Goal: Transaction & Acquisition: Purchase product/service

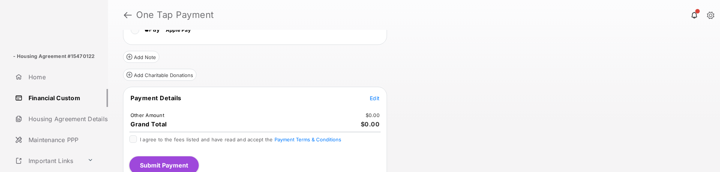
scroll to position [108, 0]
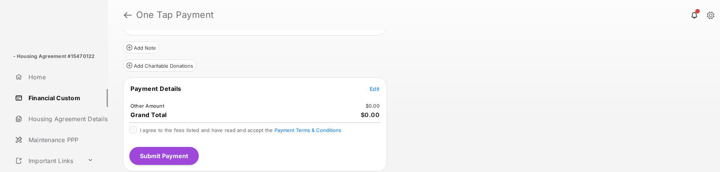
click at [378, 87] on span "Edit" at bounding box center [375, 89] width 10 height 6
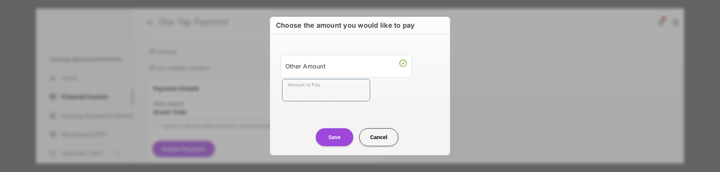
click at [338, 85] on input "Amount to Pay" at bounding box center [326, 90] width 88 height 22
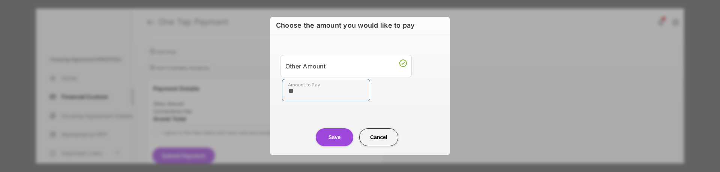
type input "**"
click at [333, 138] on button "Save" at bounding box center [334, 138] width 37 height 18
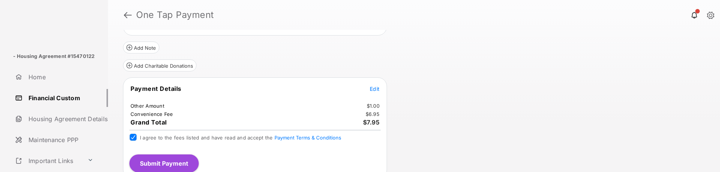
scroll to position [115, 0]
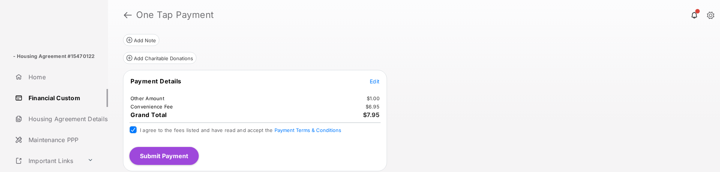
click at [162, 154] on button "Submit Payment" at bounding box center [163, 156] width 69 height 18
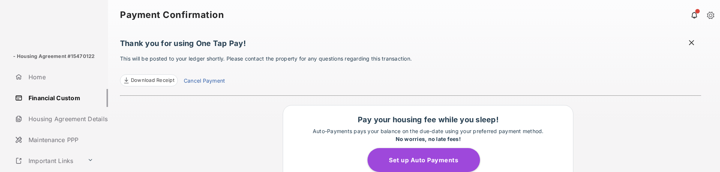
click at [688, 39] on span at bounding box center [691, 43] width 7 height 9
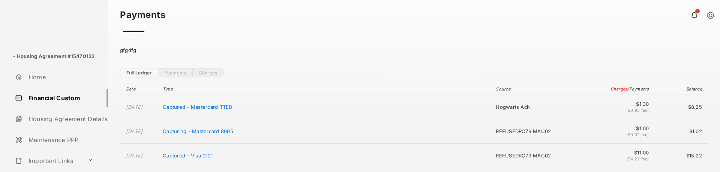
scroll to position [99, 0]
click at [180, 72] on link "Payments" at bounding box center [175, 72] width 34 height 9
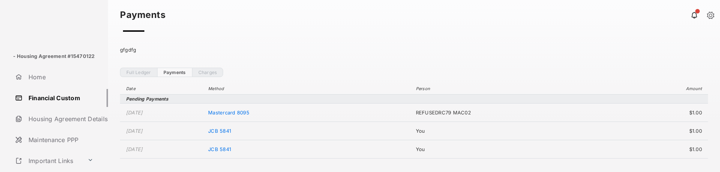
click at [211, 75] on link "Charges" at bounding box center [207, 72] width 31 height 9
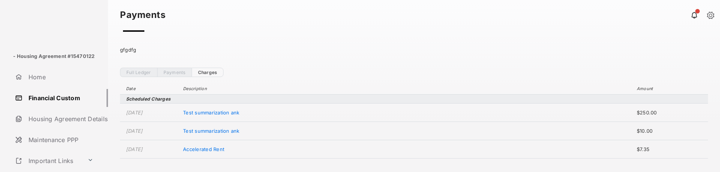
click at [239, 110] on span "Test summarization ank" at bounding box center [211, 113] width 56 height 6
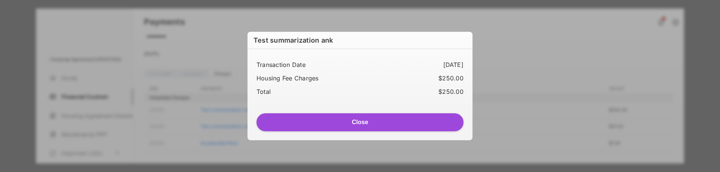
click at [381, 120] on button "Close" at bounding box center [359, 123] width 207 height 18
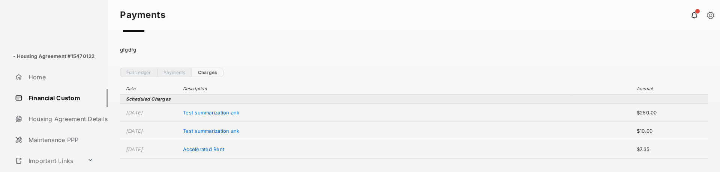
click at [138, 77] on link "Full Ledger" at bounding box center [138, 72] width 37 height 9
